Goal: Information Seeking & Learning: Find specific fact

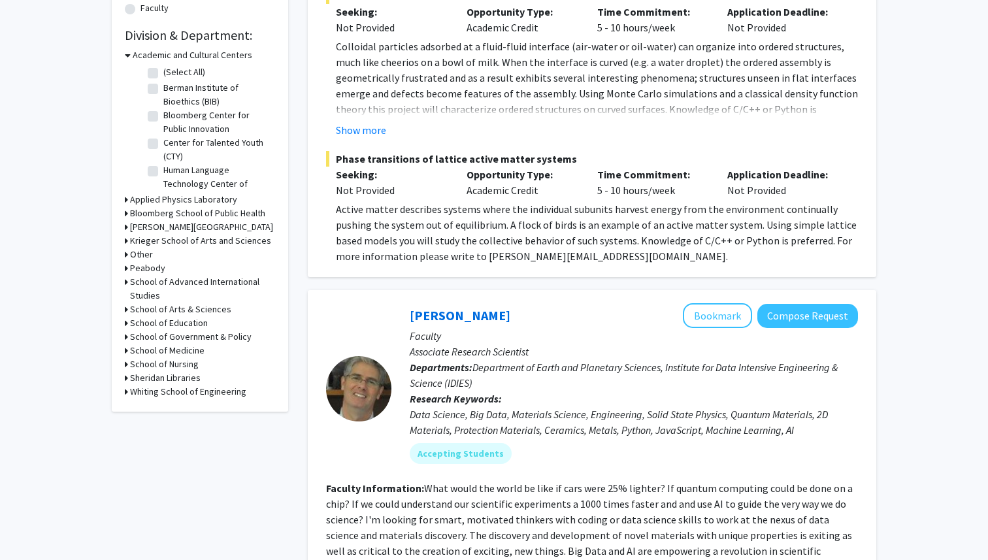
scroll to position [413, 0]
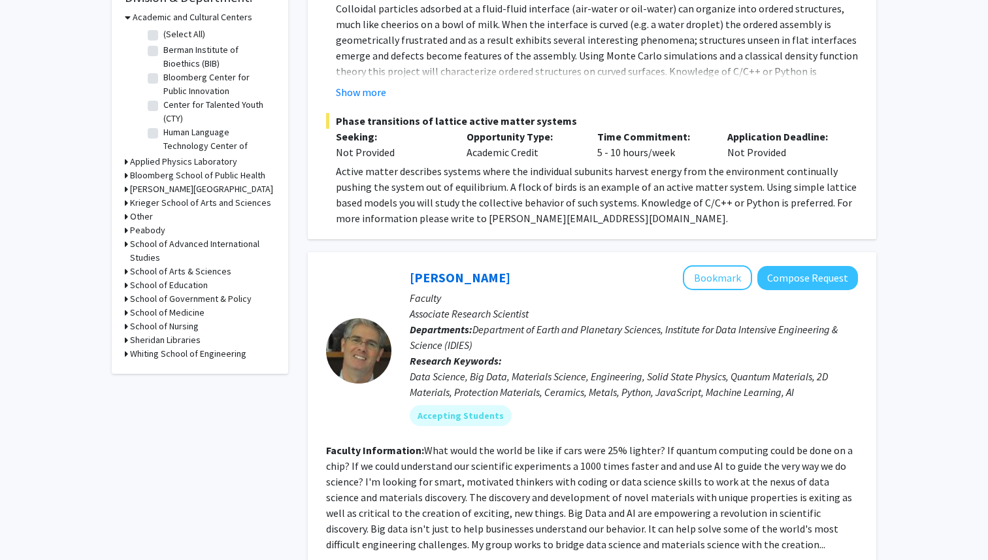
click at [190, 314] on h3 "School of Medicine" at bounding box center [167, 313] width 75 height 14
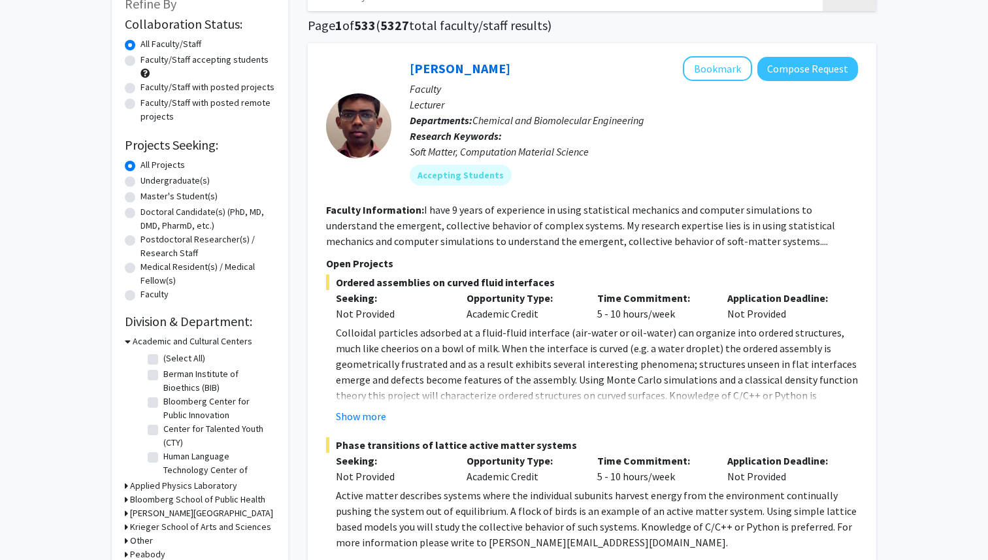
scroll to position [0, 0]
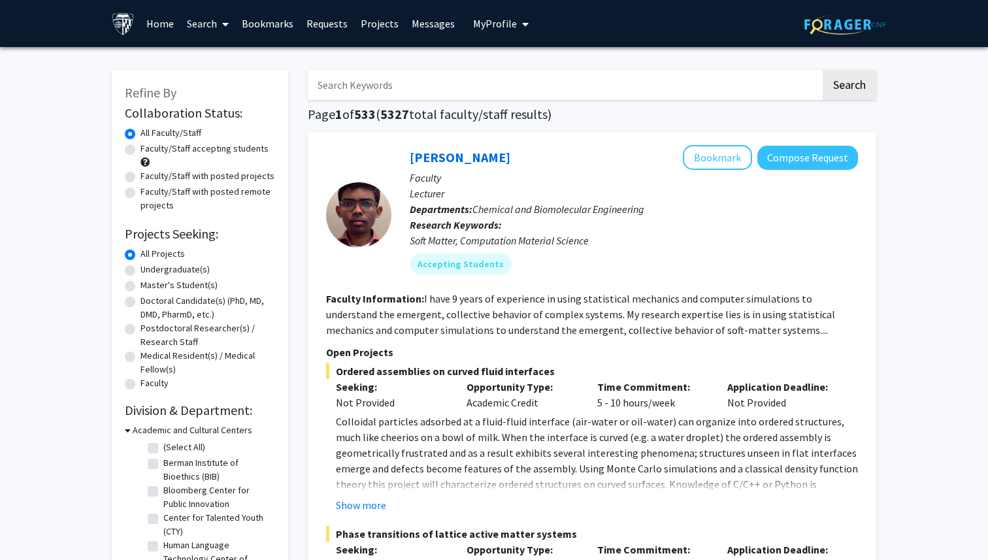
click at [452, 84] on input "Search Keywords" at bounding box center [564, 85] width 513 height 30
type input "[PERSON_NAME]"
click at [823, 70] on button "Search" at bounding box center [850, 85] width 54 height 30
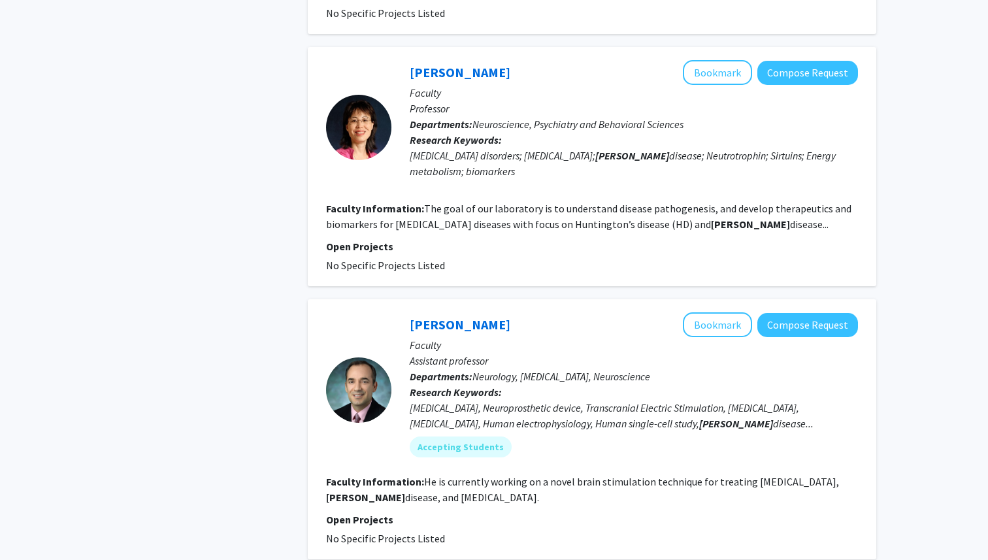
scroll to position [2336, 0]
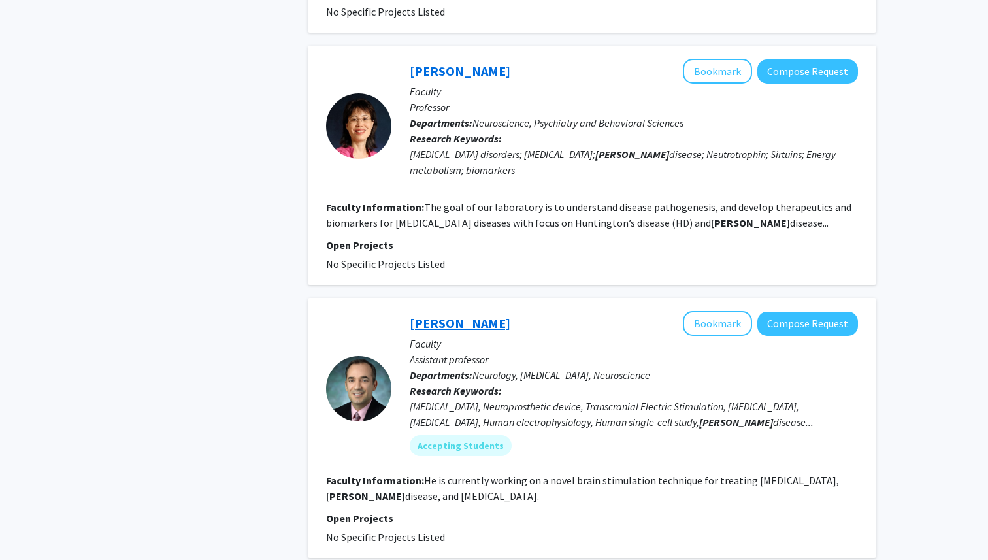
click at [456, 315] on link "[PERSON_NAME]" at bounding box center [460, 323] width 101 height 16
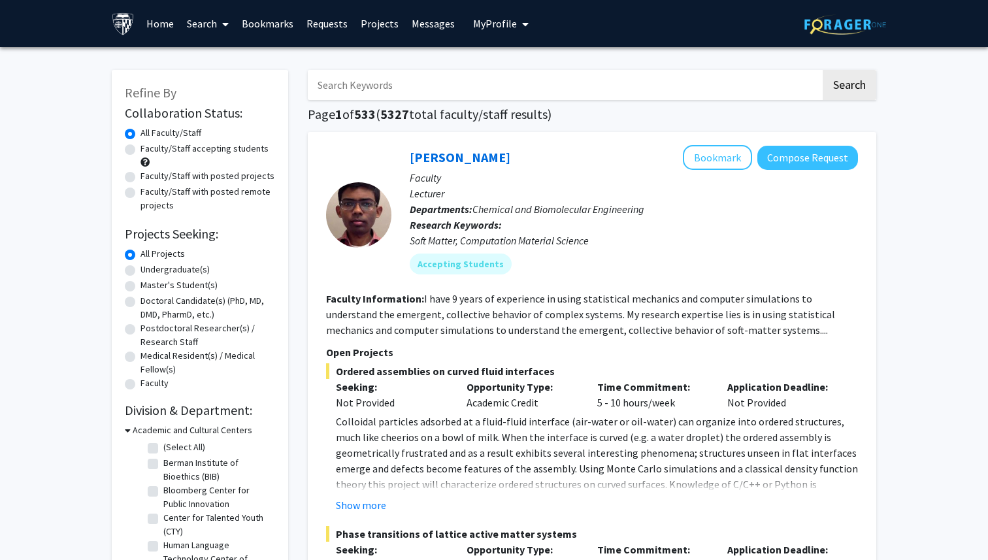
click at [508, 78] on input "Search Keywords" at bounding box center [564, 85] width 513 height 30
type input "[PERSON_NAME]"
click at [823, 70] on button "Search" at bounding box center [850, 85] width 54 height 30
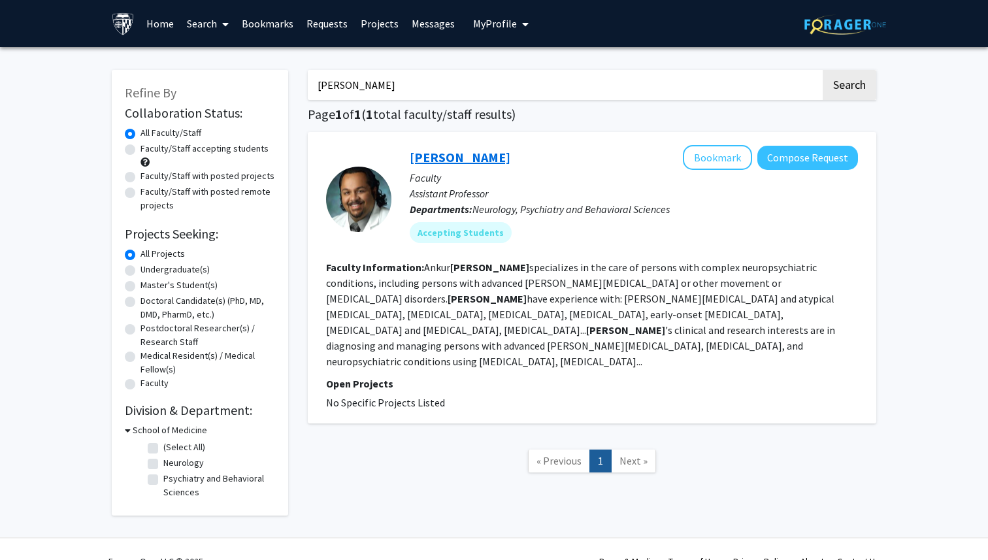
click at [460, 158] on link "[PERSON_NAME]" at bounding box center [460, 157] width 101 height 16
click at [423, 81] on input "[PERSON_NAME]" at bounding box center [564, 85] width 513 height 30
type input "b"
click at [823, 70] on button "Search" at bounding box center [850, 85] width 54 height 30
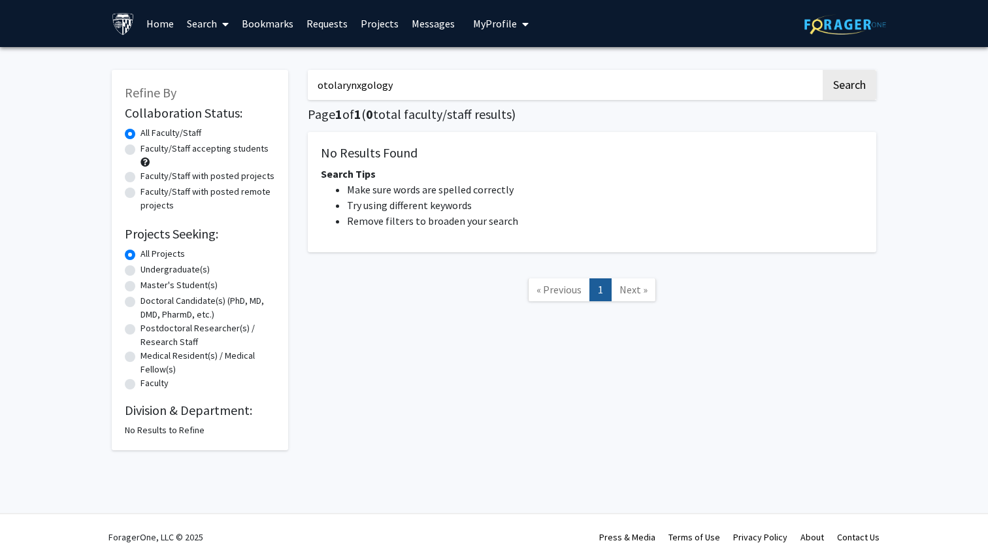
click at [359, 92] on input "otolarynxgology" at bounding box center [564, 85] width 513 height 30
click at [359, 88] on input "otolarynxgology" at bounding box center [564, 85] width 513 height 30
type input "otolaryngology"
click at [823, 70] on button "Search" at bounding box center [850, 85] width 54 height 30
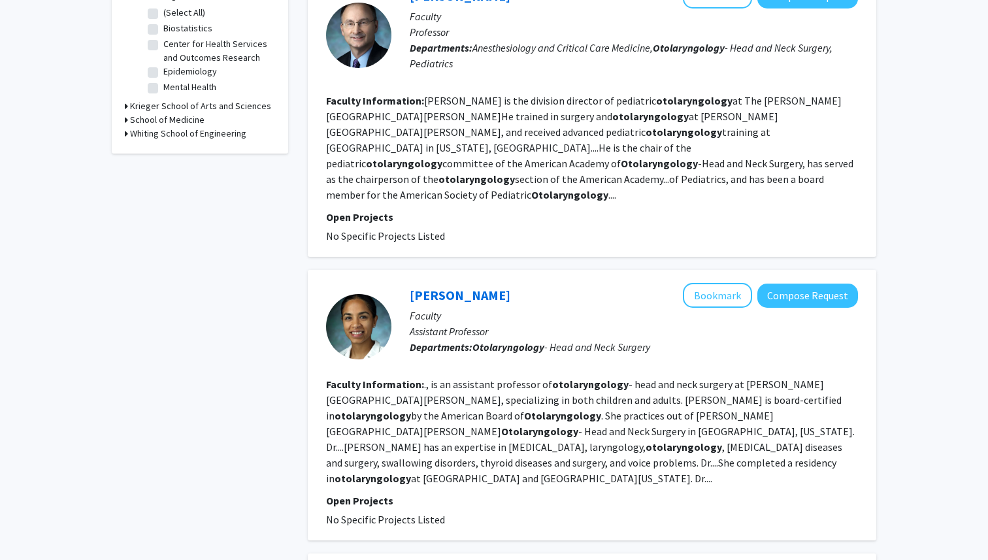
scroll to position [456, 0]
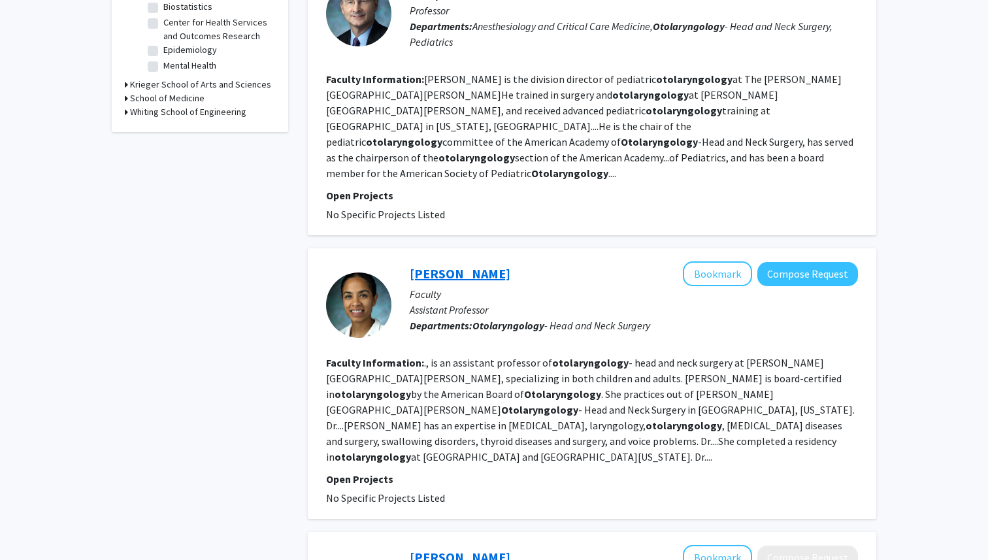
click at [460, 265] on link "Vinny Dhillon" at bounding box center [460, 273] width 101 height 16
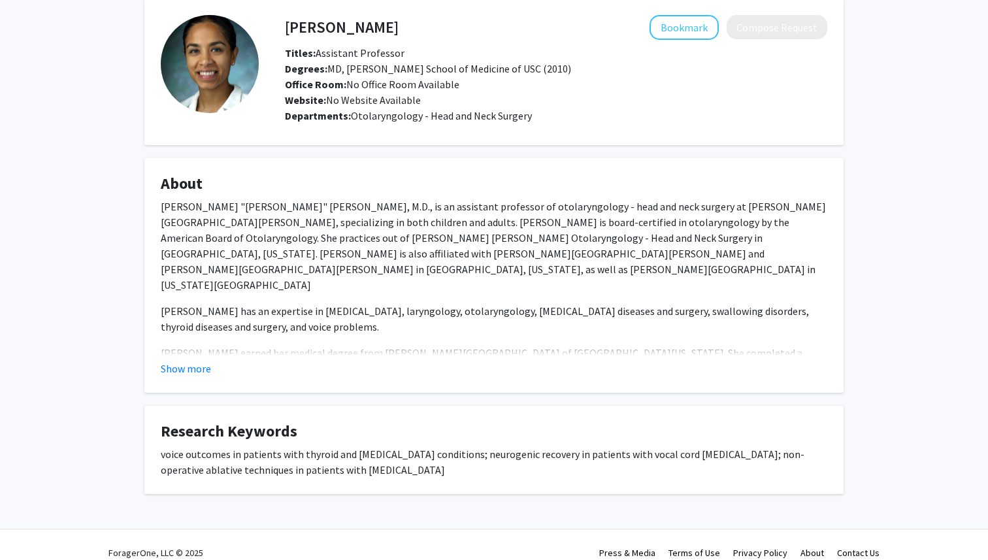
scroll to position [44, 0]
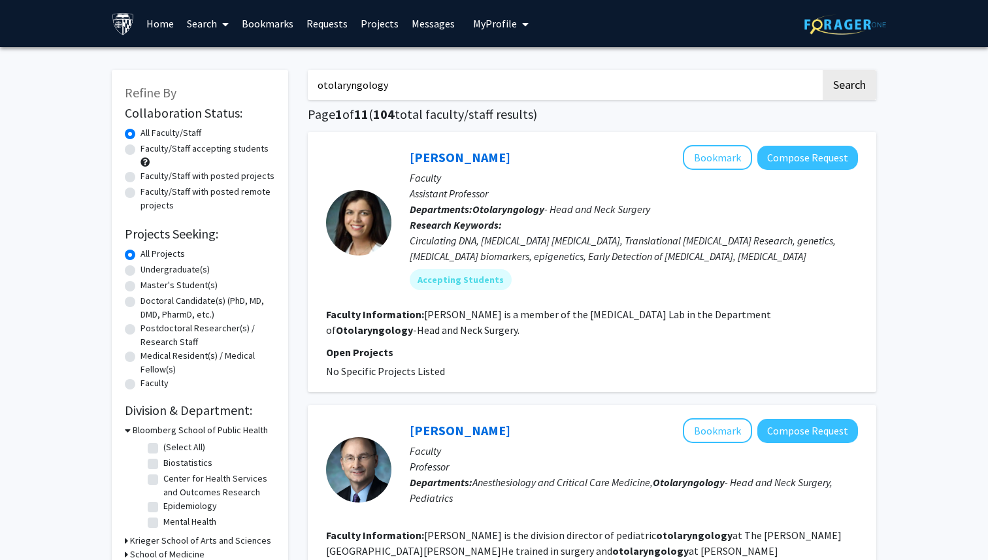
click at [540, 88] on input "otolaryngology" at bounding box center [564, 85] width 513 height 30
click at [823, 70] on button "Search" at bounding box center [850, 85] width 54 height 30
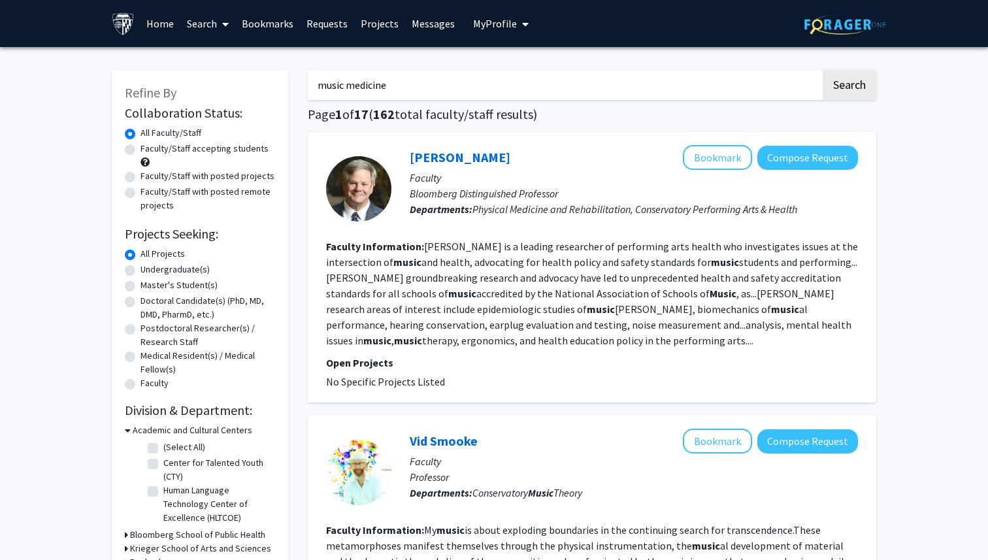
type input "music medicine"
click at [823, 70] on button "Search" at bounding box center [850, 85] width 54 height 30
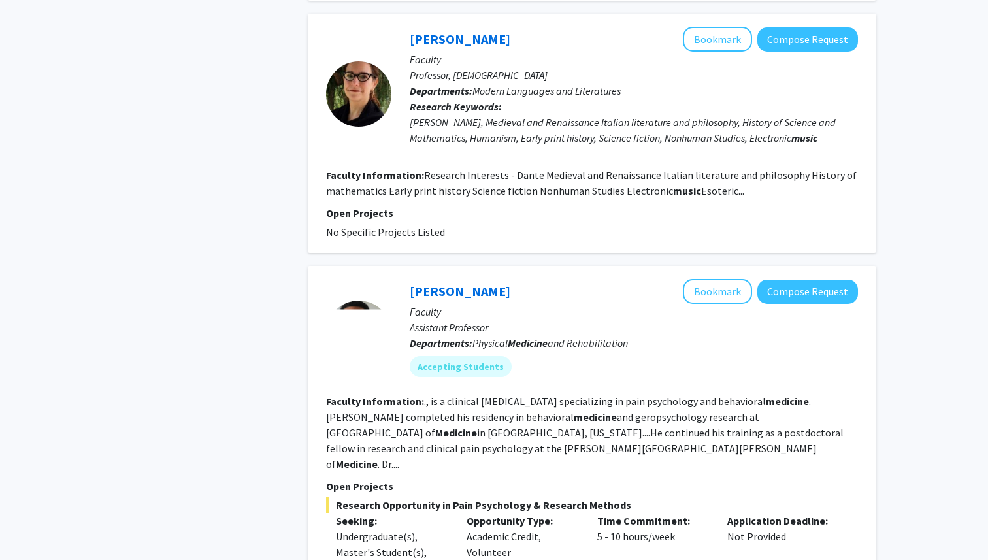
scroll to position [2652, 0]
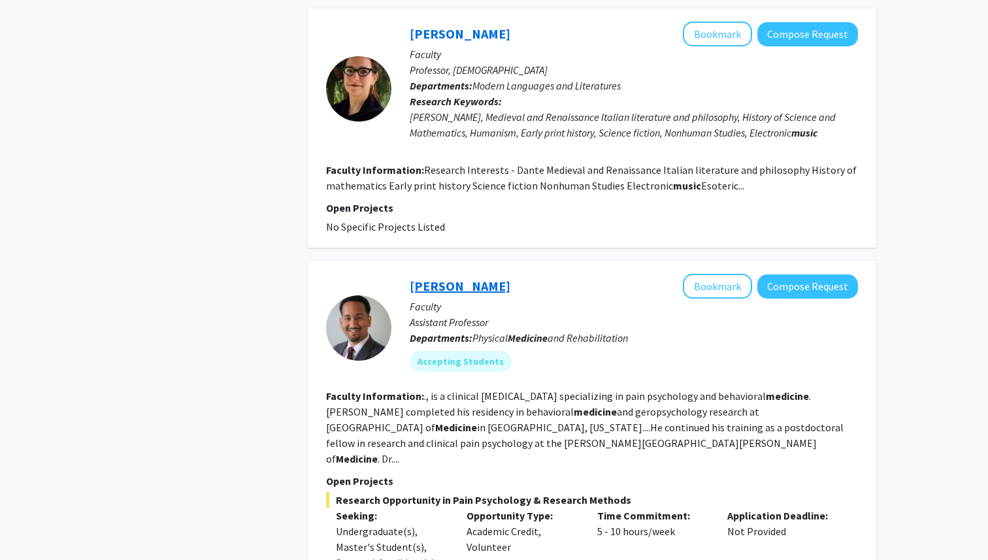
click at [452, 278] on link "Fenan Rassu" at bounding box center [460, 286] width 101 height 16
